Goal: Task Accomplishment & Management: Manage account settings

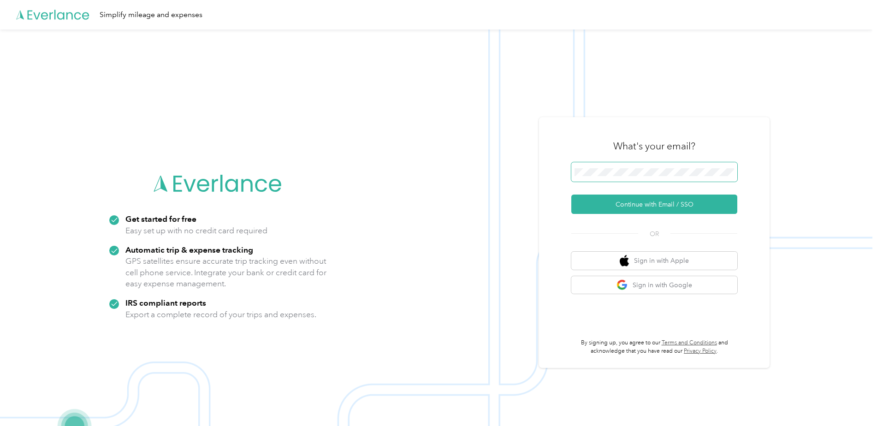
click at [574, 167] on span at bounding box center [654, 171] width 166 height 19
click at [574, 204] on button "Continue with Email / SSO" at bounding box center [654, 204] width 166 height 19
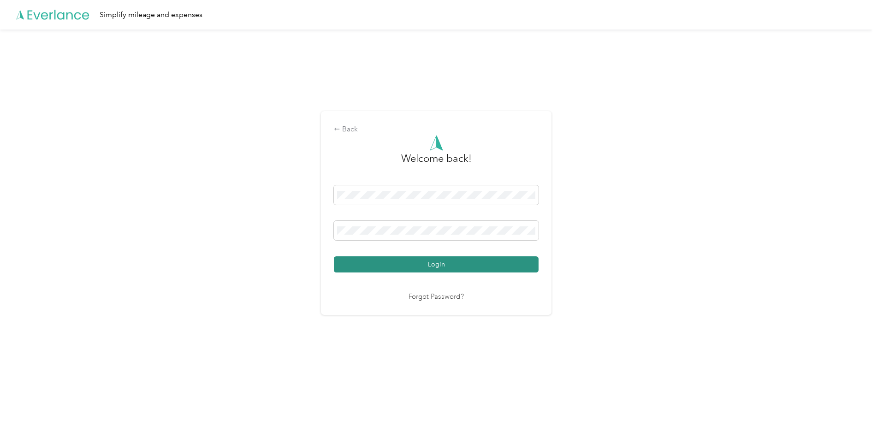
click at [463, 253] on button "Login" at bounding box center [436, 264] width 205 height 16
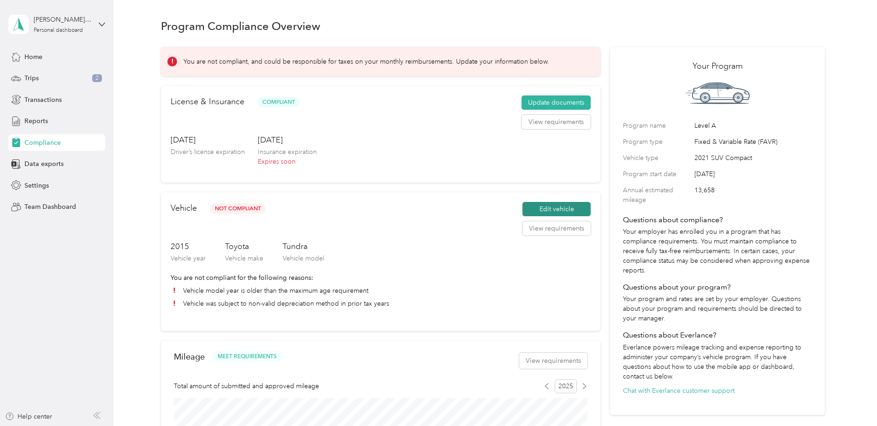
click at [539, 212] on button "Edit vehicle" at bounding box center [556, 209] width 68 height 15
